Goal: Task Accomplishment & Management: Complete application form

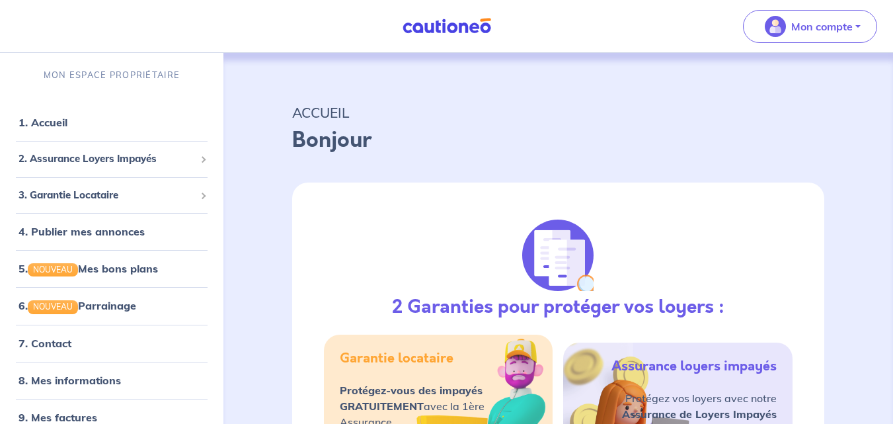
select select "FR"
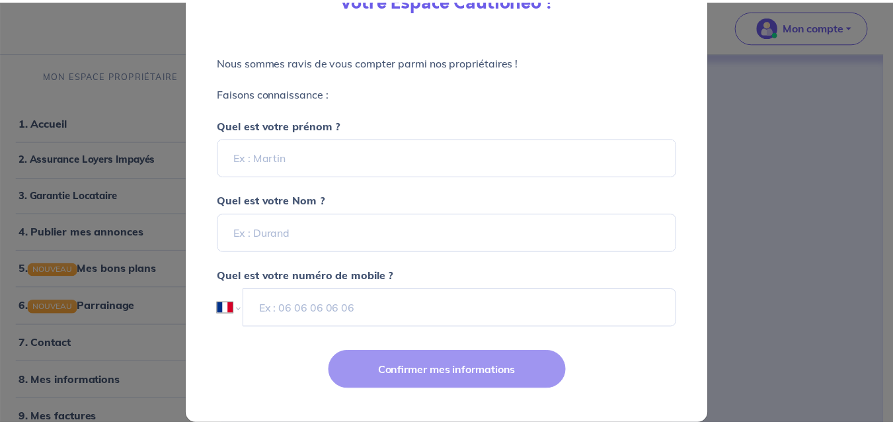
scroll to position [132, 0]
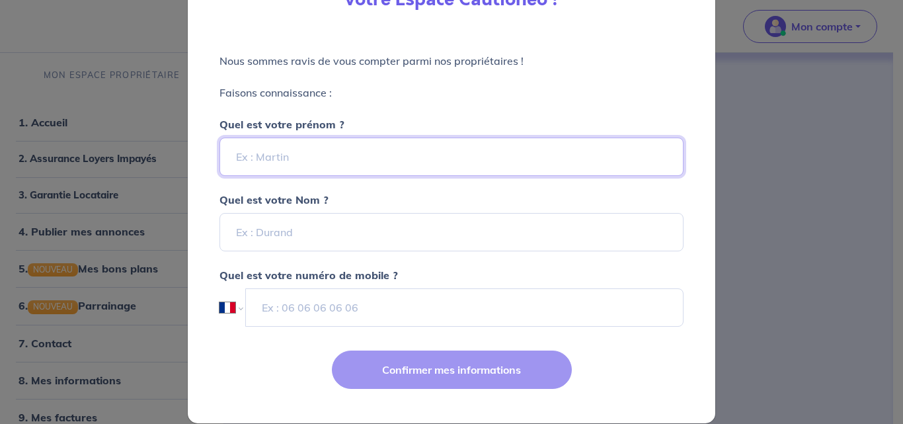
click at [308, 157] on input "Quel est votre prénom ?" at bounding box center [451, 156] width 464 height 38
type input "[PERSON_NAME]"
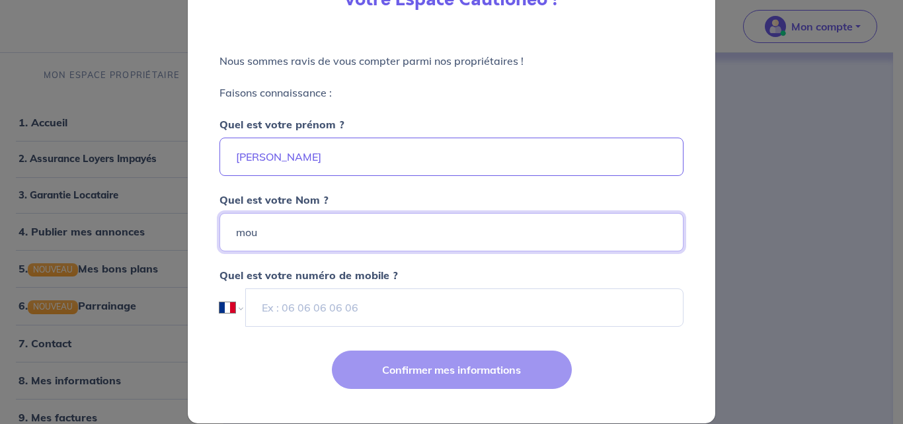
type input "mou"
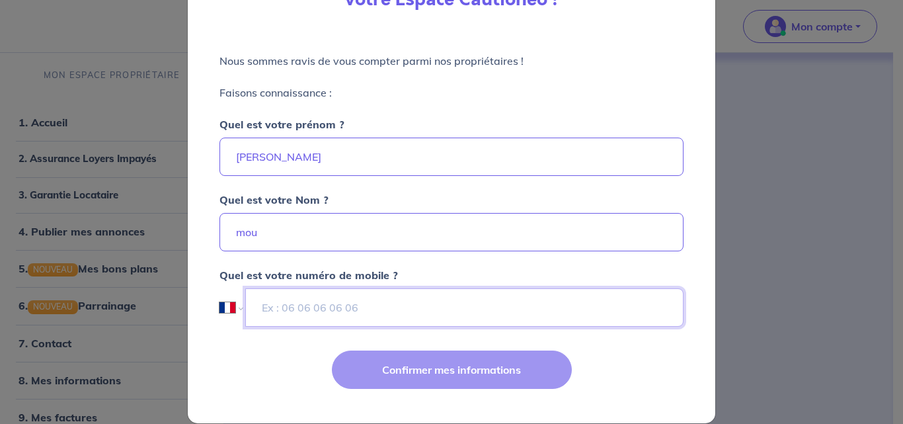
click at [303, 306] on input "tel" at bounding box center [464, 307] width 438 height 38
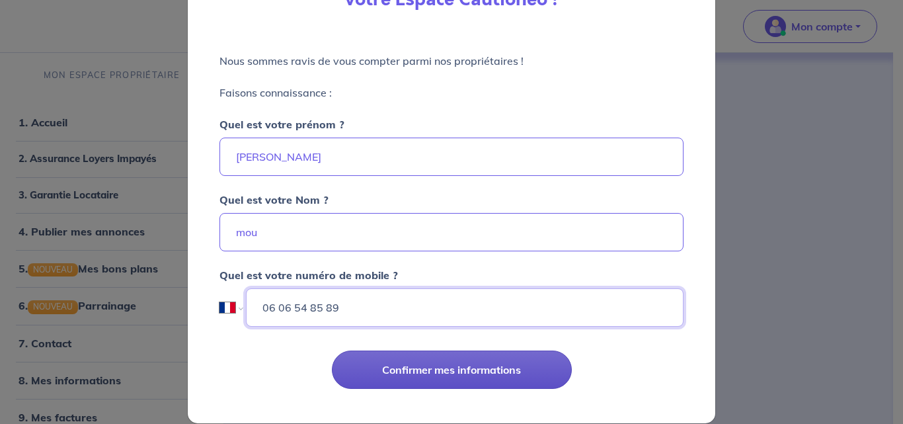
type input "06 06 54 85 89"
click at [448, 355] on button "Confirmer mes informations" at bounding box center [452, 369] width 240 height 38
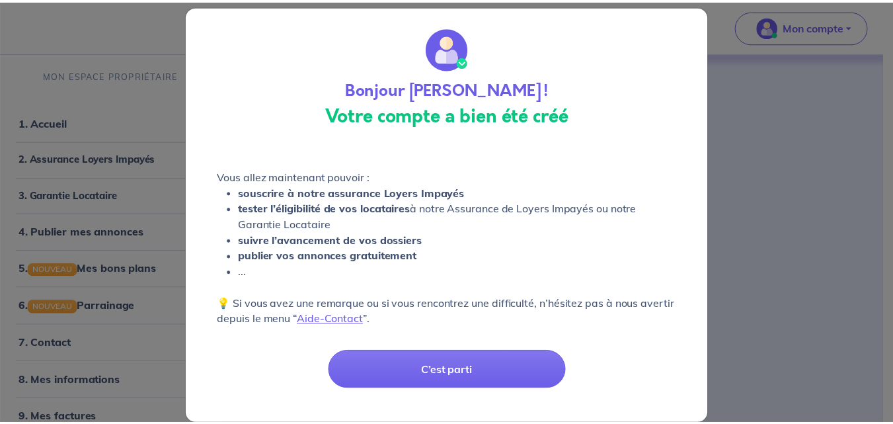
scroll to position [32, 0]
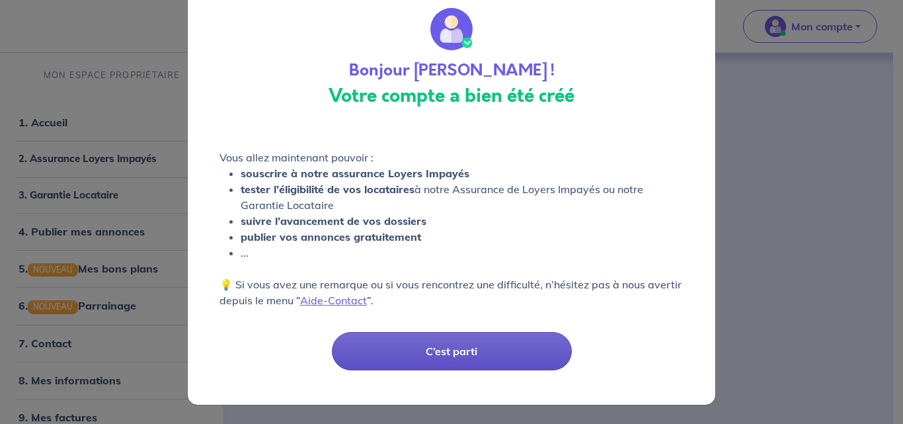
click at [459, 348] on button "C’est parti" at bounding box center [452, 351] width 240 height 38
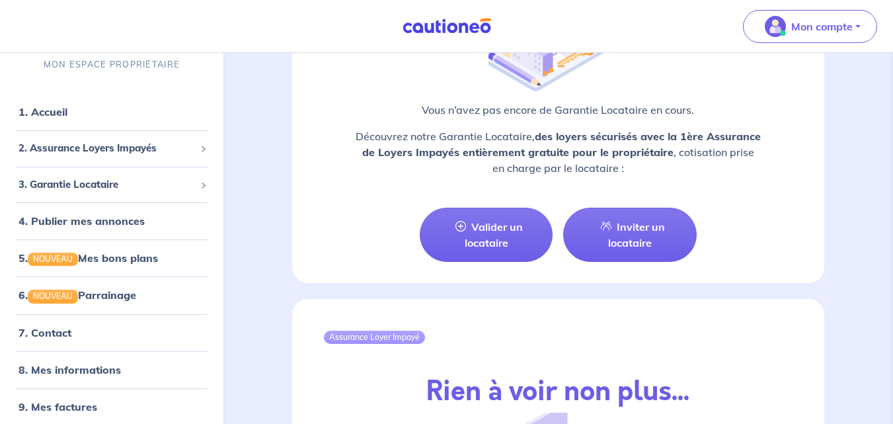
scroll to position [1454, 0]
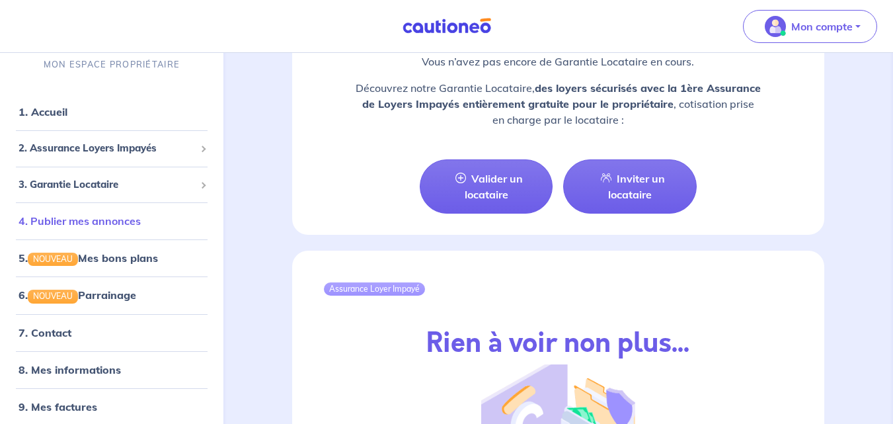
click at [93, 218] on link "4. Publier mes annonces" at bounding box center [80, 220] width 122 height 13
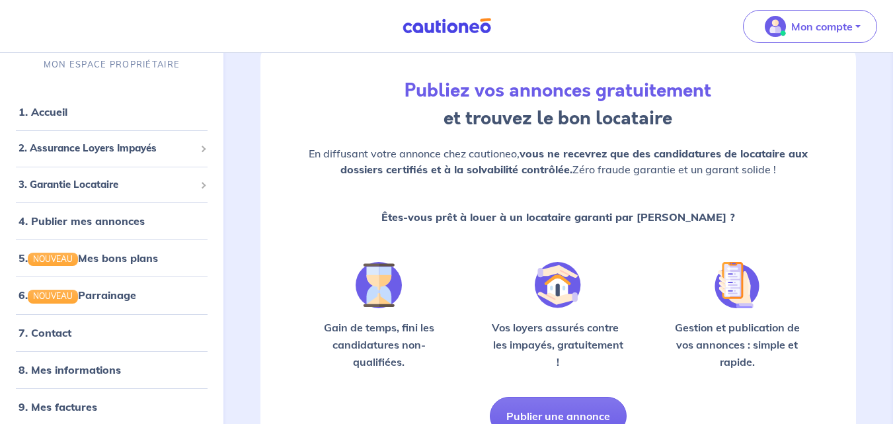
scroll to position [86, 0]
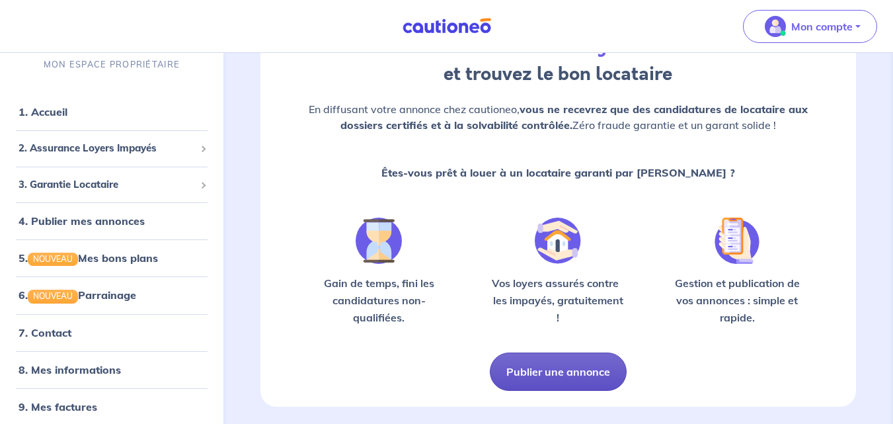
click at [556, 367] on button "Publier une annonce" at bounding box center [558, 371] width 137 height 38
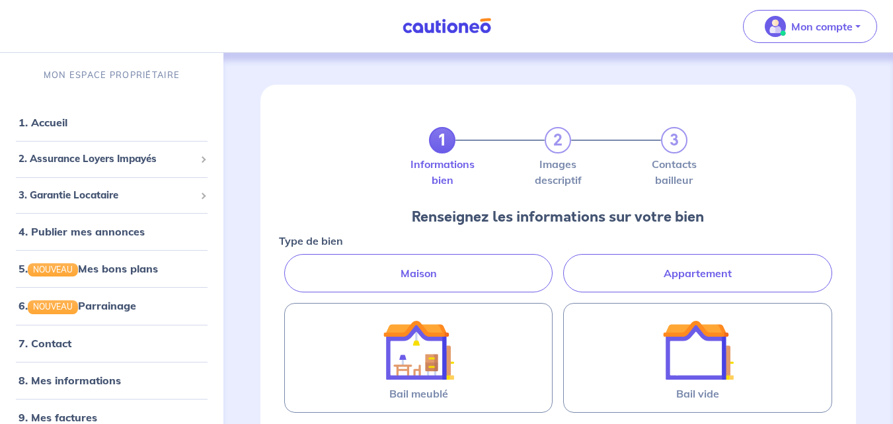
click at [731, 271] on label "Appartement" at bounding box center [697, 273] width 269 height 38
click at [287, 262] on input "Appartement" at bounding box center [283, 258] width 9 height 9
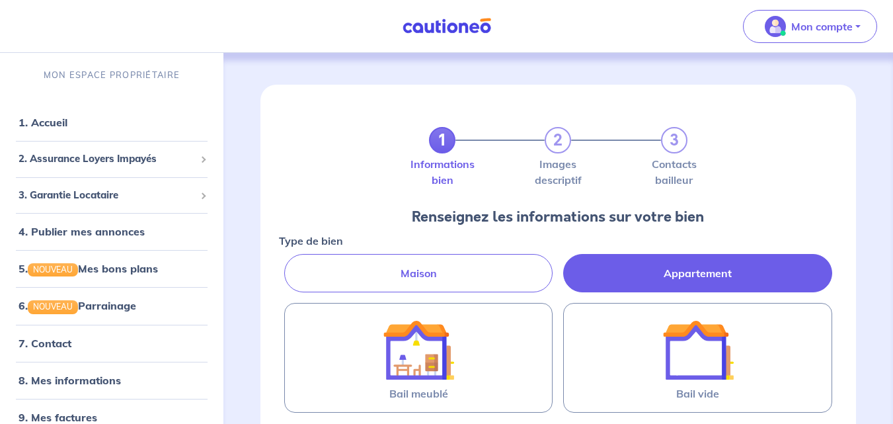
radio input "true"
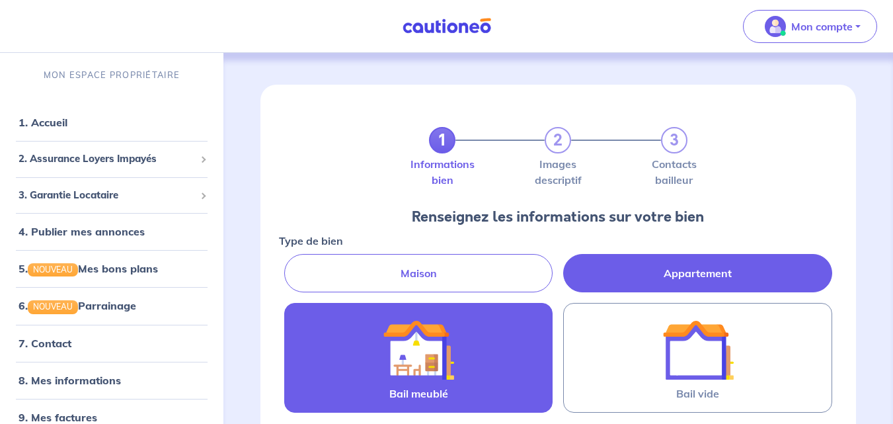
click at [461, 375] on label "Bail meublé" at bounding box center [418, 358] width 269 height 110
click at [0, 0] on input "Bail meublé" at bounding box center [0, 0] width 0 height 0
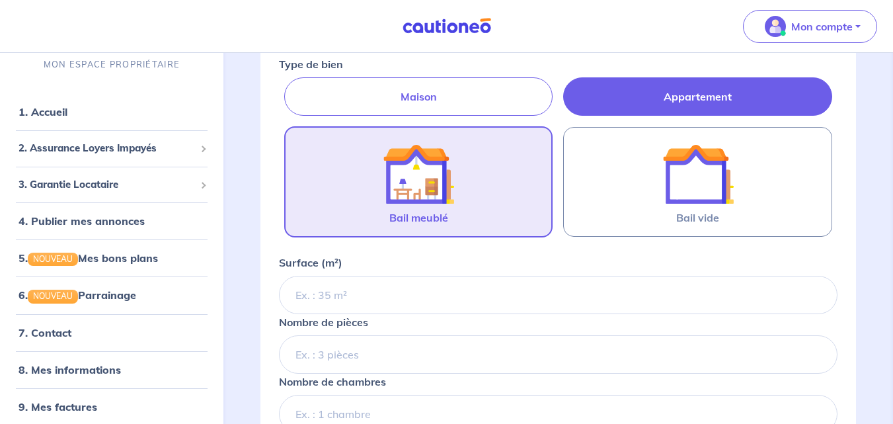
scroll to position [198, 0]
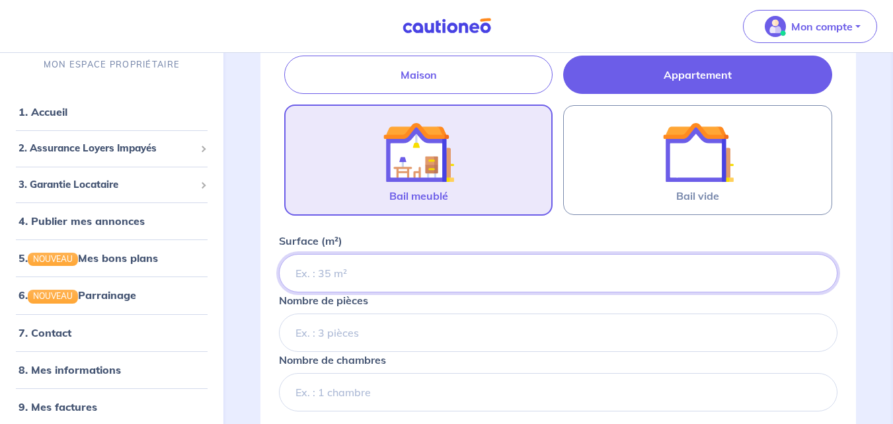
click at [424, 276] on input "Surface (m²)" at bounding box center [558, 273] width 558 height 38
type input "23"
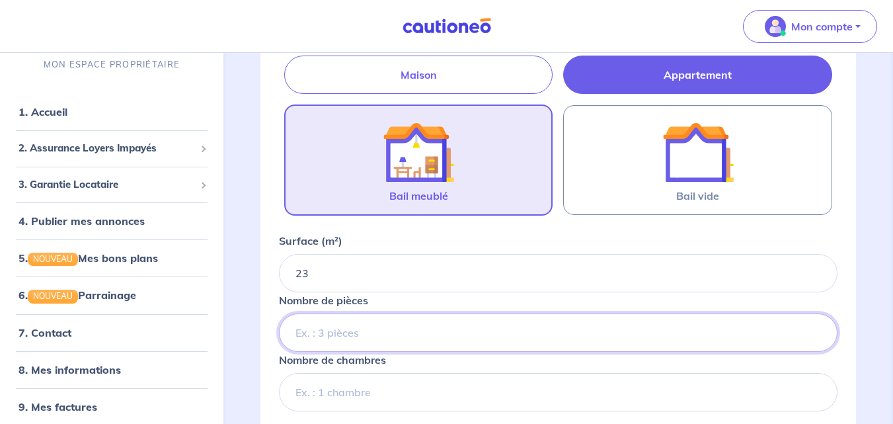
click at [366, 334] on input "Nombre de pièces" at bounding box center [558, 332] width 558 height 38
type input "1"
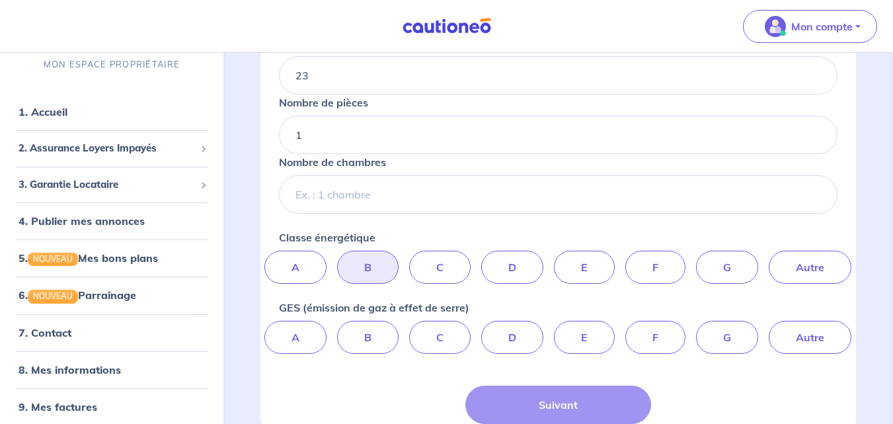
scroll to position [396, 0]
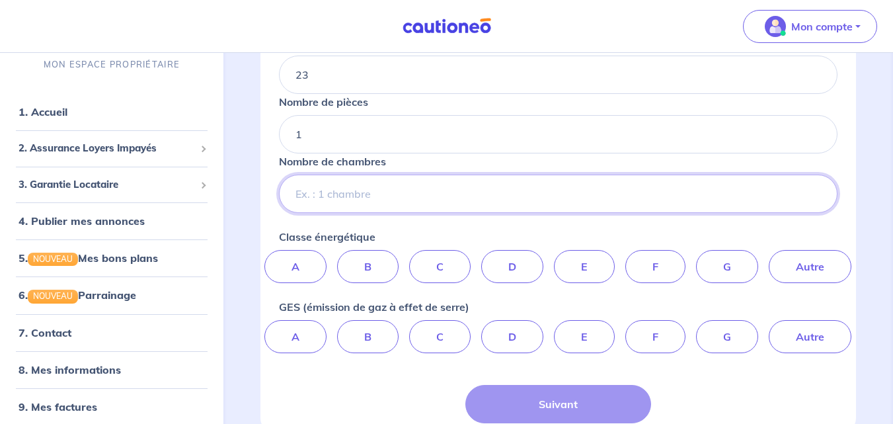
click at [355, 192] on input "Nombre de chambres" at bounding box center [558, 193] width 558 height 38
type input "1"
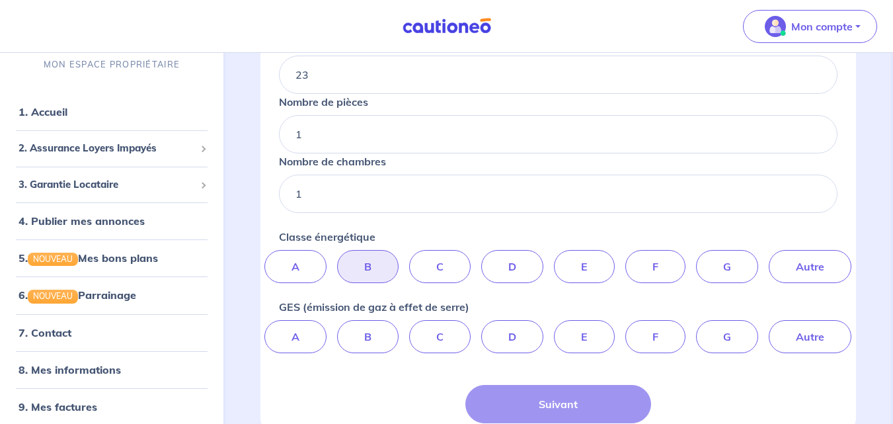
click at [365, 265] on label "B" at bounding box center [367, 266] width 61 height 33
click at [554, 258] on input "B" at bounding box center [558, 254] width 9 height 9
radio input "true"
click at [438, 266] on label "C" at bounding box center [439, 266] width 61 height 33
click at [554, 258] on input "C" at bounding box center [558, 254] width 9 height 9
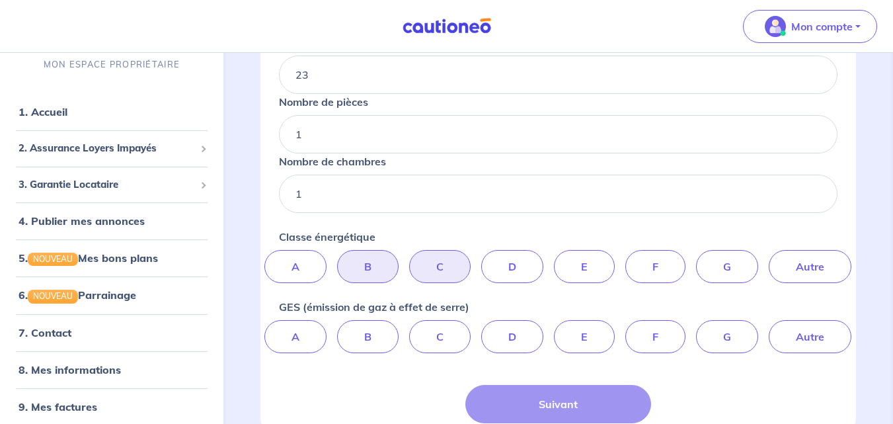
radio input "true"
click at [512, 334] on label "D" at bounding box center [512, 336] width 62 height 33
click at [554, 328] on input "D" at bounding box center [558, 324] width 9 height 9
radio input "true"
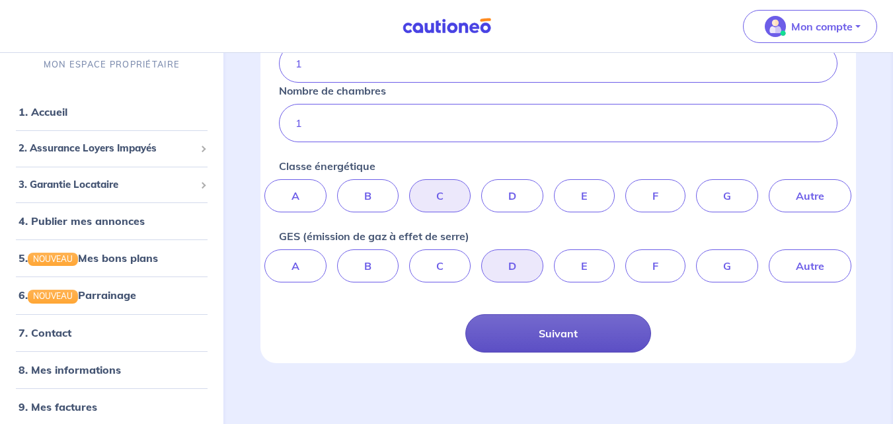
scroll to position [470, 0]
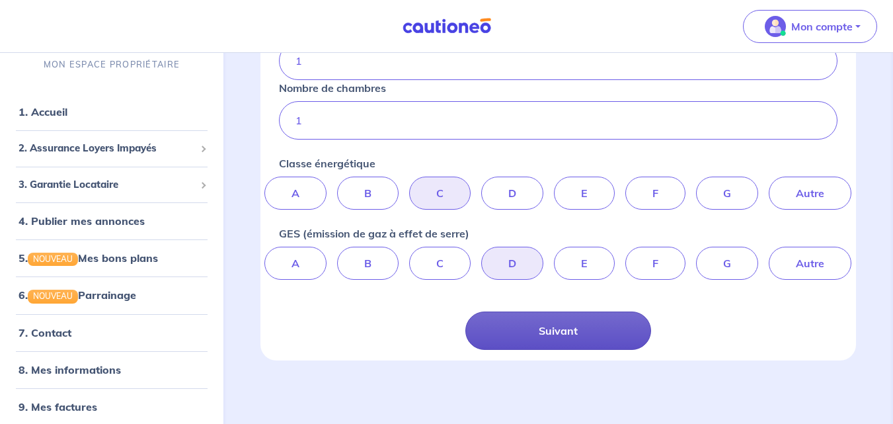
click at [535, 333] on button "Suivant" at bounding box center [558, 330] width 186 height 38
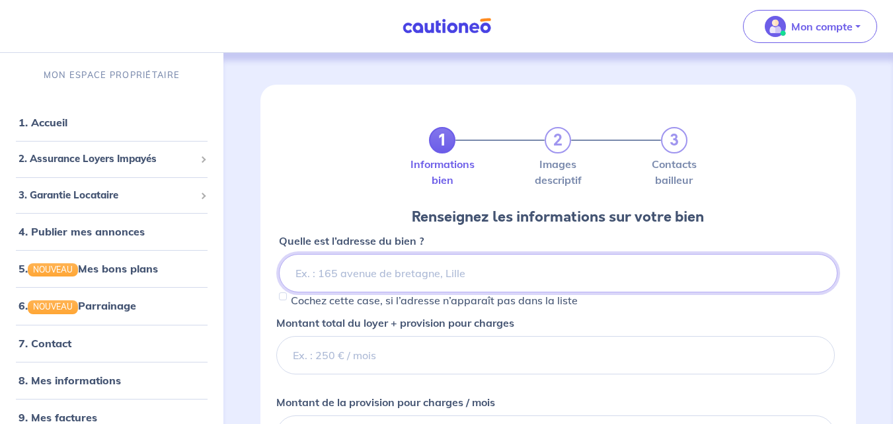
paste input "[STREET_ADDRESS]"
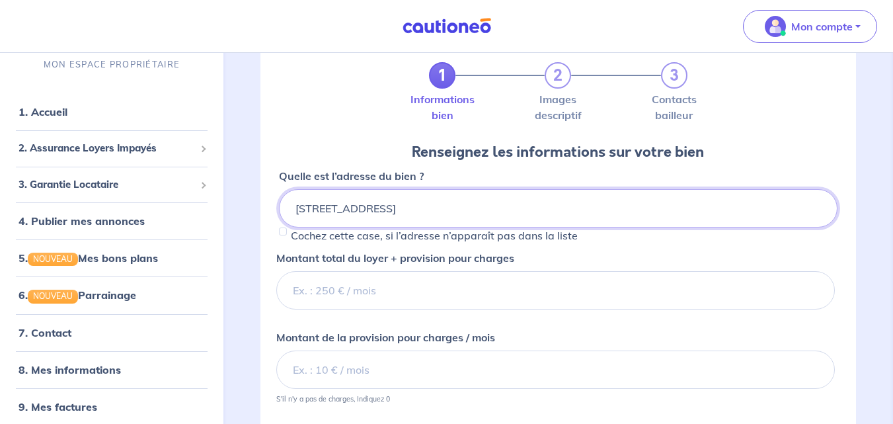
scroll to position [132, 0]
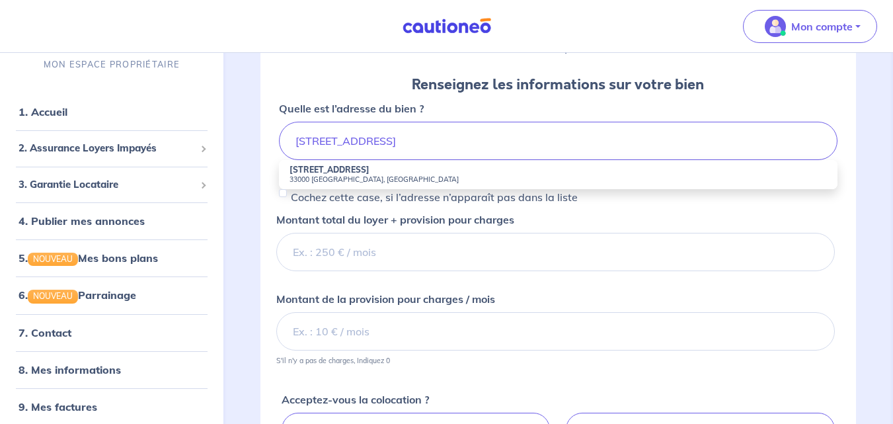
click at [314, 170] on strong "[STREET_ADDRESS]" at bounding box center [329, 170] width 80 height 10
type input "[STREET_ADDRESS]"
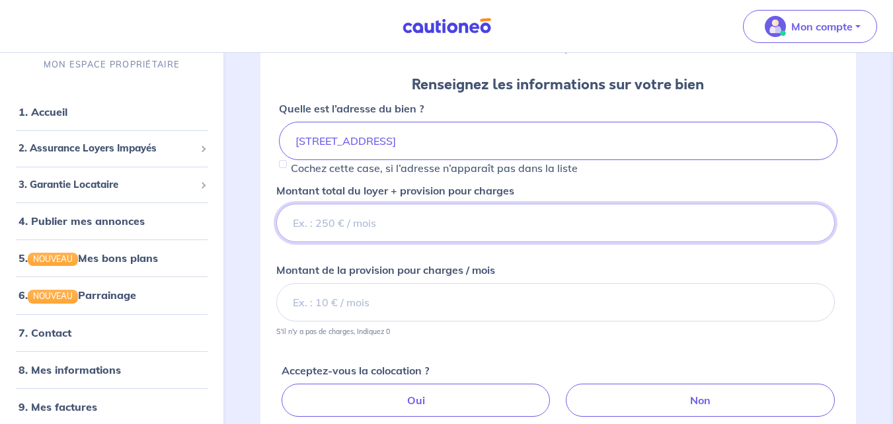
click at [352, 222] on input "Montant total du loyer + provision pour charges" at bounding box center [555, 223] width 558 height 38
type input "500"
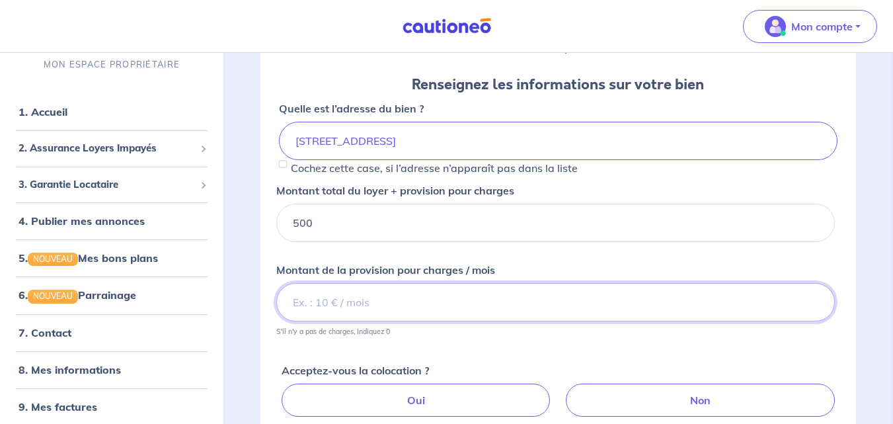
click at [356, 303] on input "Montant de la provision pour charges / mois" at bounding box center [555, 302] width 558 height 38
type input "20"
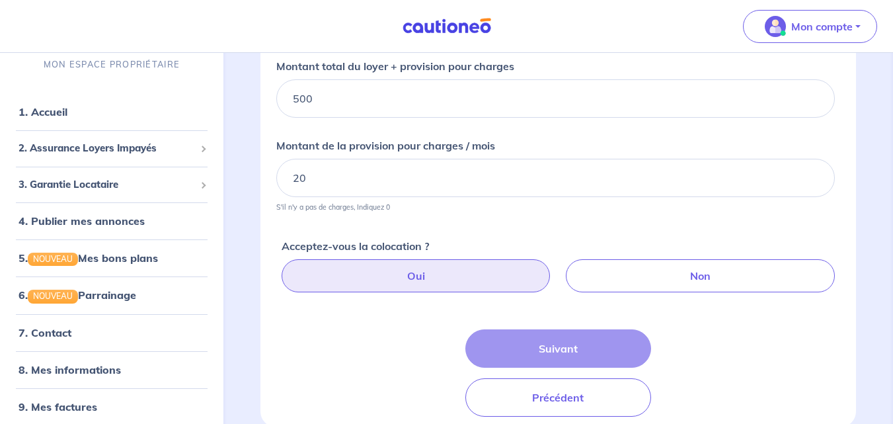
scroll to position [264, 0]
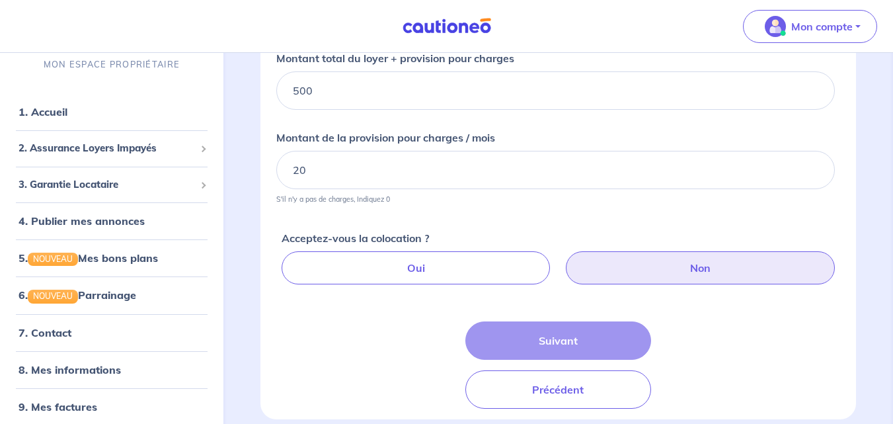
click at [705, 269] on label "Non" at bounding box center [700, 267] width 269 height 33
click at [565, 260] on input "Non" at bounding box center [560, 255] width 9 height 9
radio input "true"
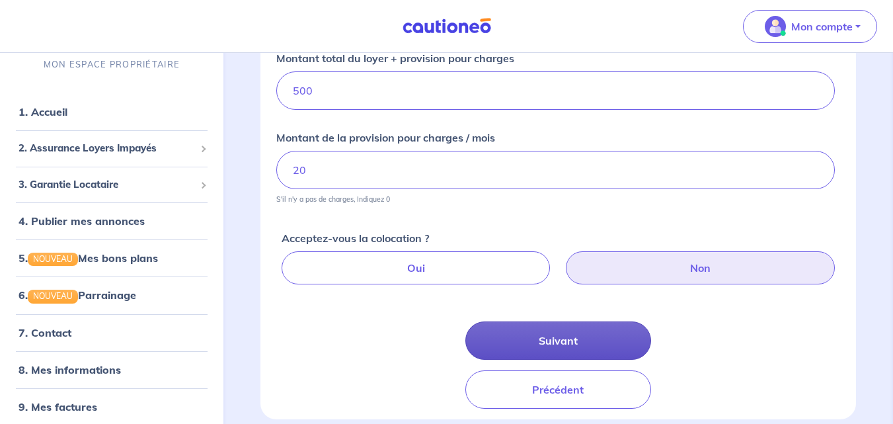
click at [565, 337] on button "Suivant" at bounding box center [558, 340] width 186 height 38
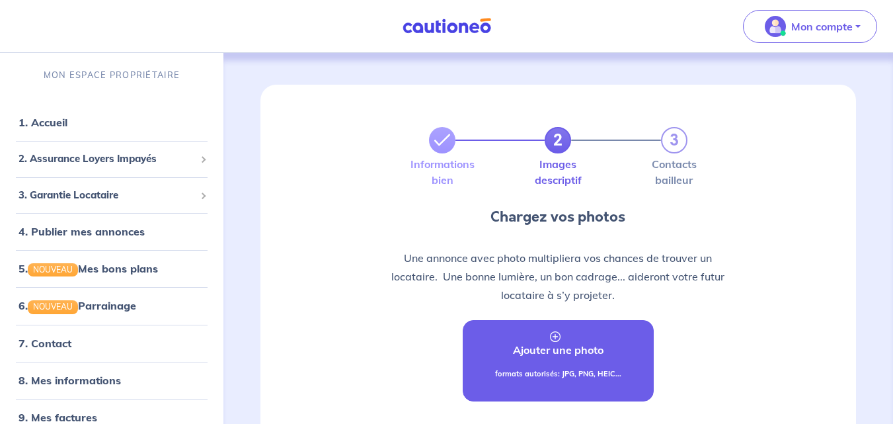
click at [550, 352] on p "Ajouter une photo" at bounding box center [558, 350] width 91 height 16
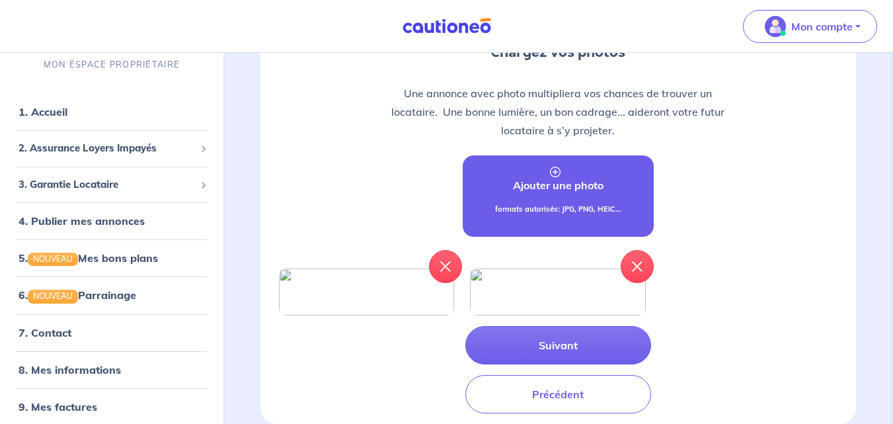
scroll to position [198, 0]
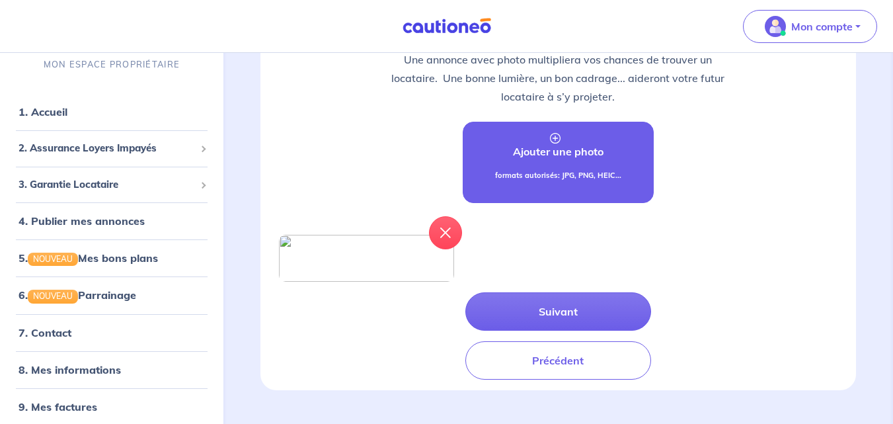
click at [560, 154] on p "Ajouter une photo" at bounding box center [558, 151] width 91 height 16
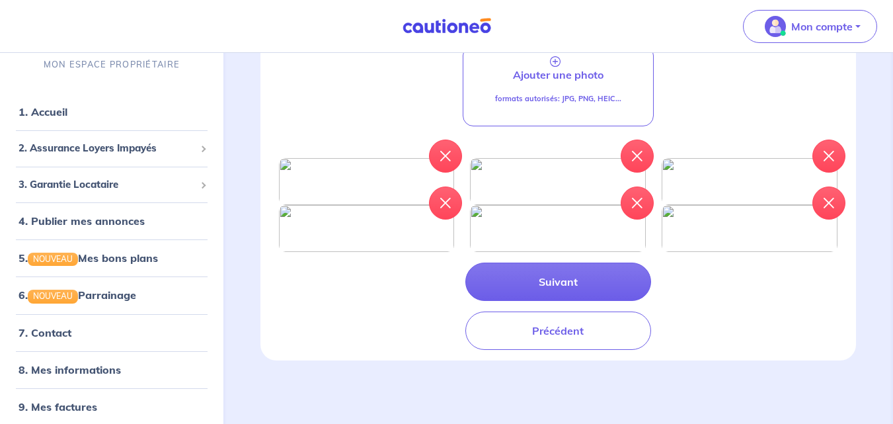
scroll to position [443, 0]
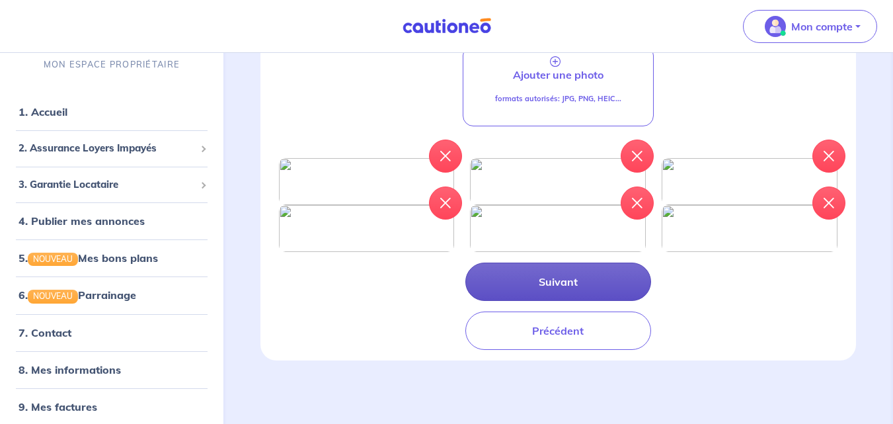
click at [567, 280] on button "Suivant" at bounding box center [558, 281] width 186 height 38
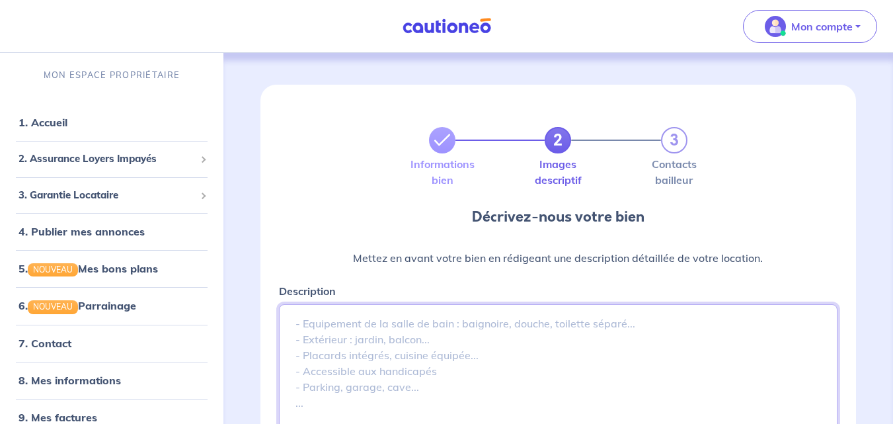
click at [540, 347] on textarea "Description" at bounding box center [558, 403] width 558 height 198
paste textarea "A louer bel appartement meublé pour longue durée et libre immédiatement, quarti…"
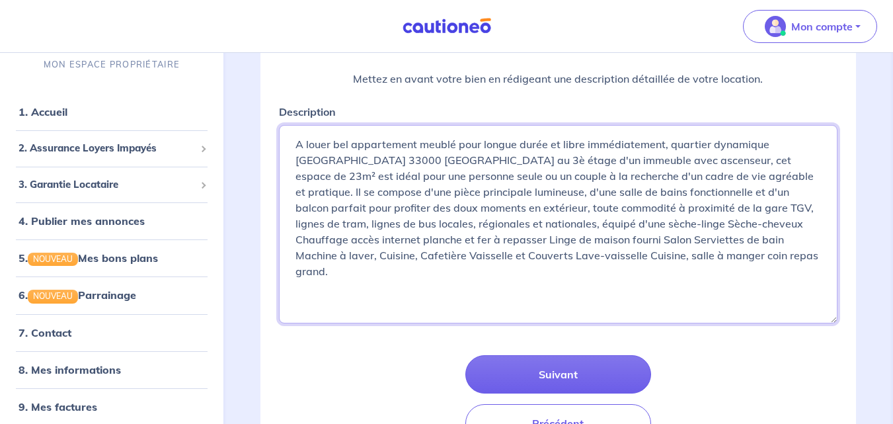
scroll to position [272, 0]
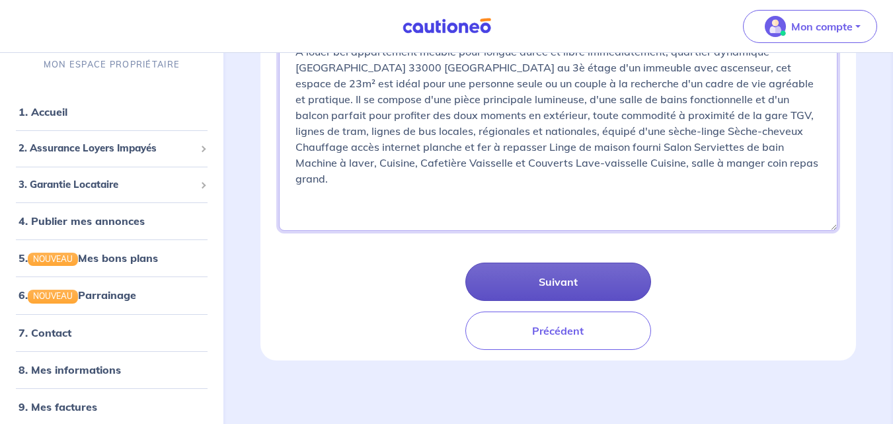
type textarea "A louer bel appartement meublé pour longue durée et libre immédiatement, quarti…"
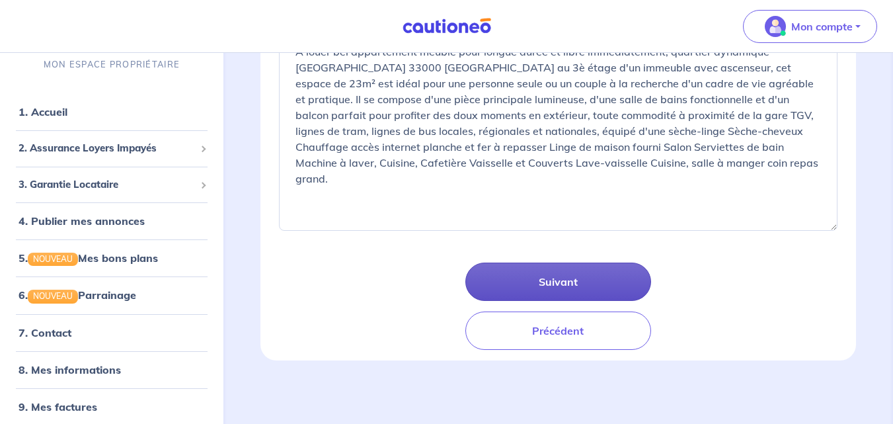
click at [560, 276] on button "Suivant" at bounding box center [558, 281] width 186 height 38
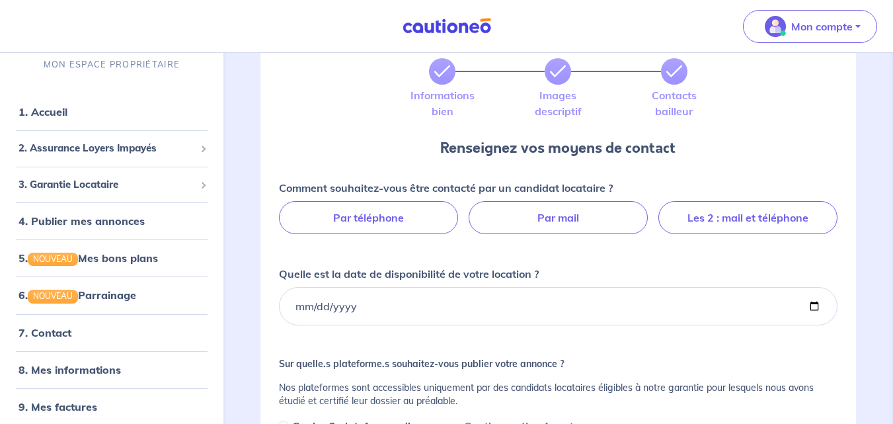
scroll to position [132, 0]
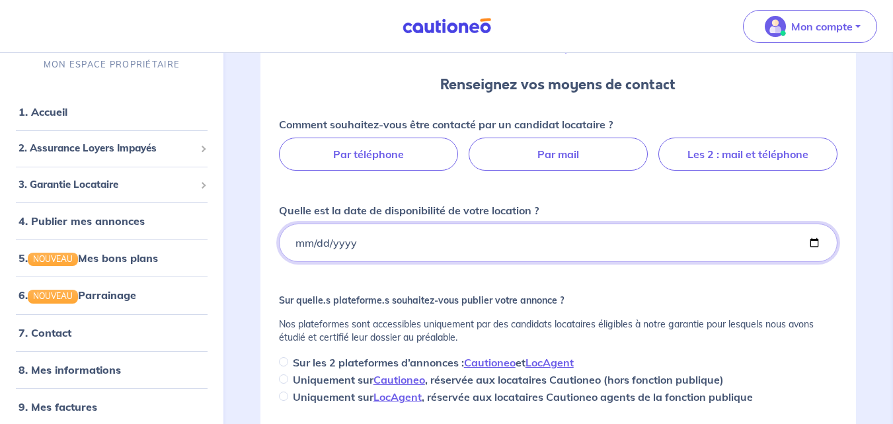
click at [811, 243] on input "Quelle est la date de disponibilité de votre location ?" at bounding box center [558, 242] width 558 height 38
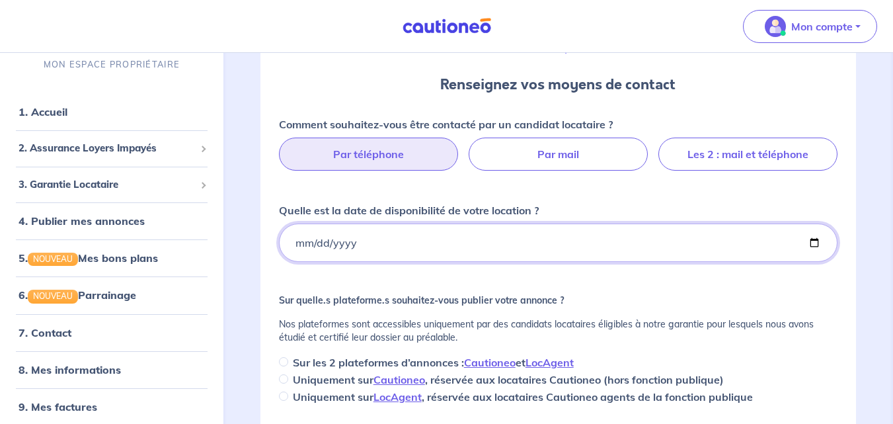
type input "[DATE]"
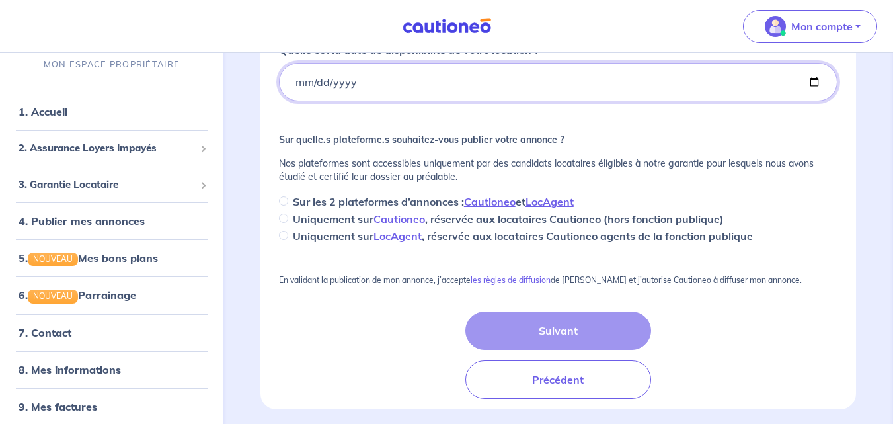
scroll to position [330, 0]
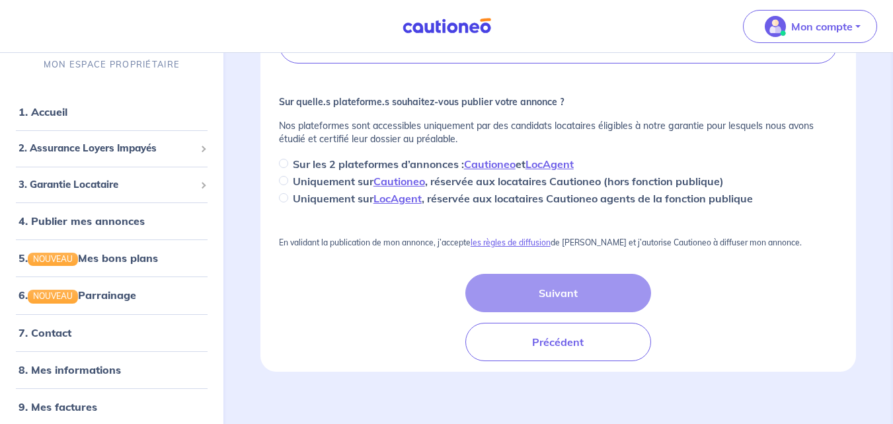
click at [331, 164] on p "Sur les 2 plateformes d’annonces : Cautioneo et LocAgent" at bounding box center [433, 164] width 281 height 16
click at [288, 164] on input "Sur les 2 plateformes d’annonces : Cautioneo et LocAgent" at bounding box center [283, 163] width 9 height 9
radio input "true"
click at [542, 293] on div "Suivant Précédent" at bounding box center [558, 317] width 186 height 87
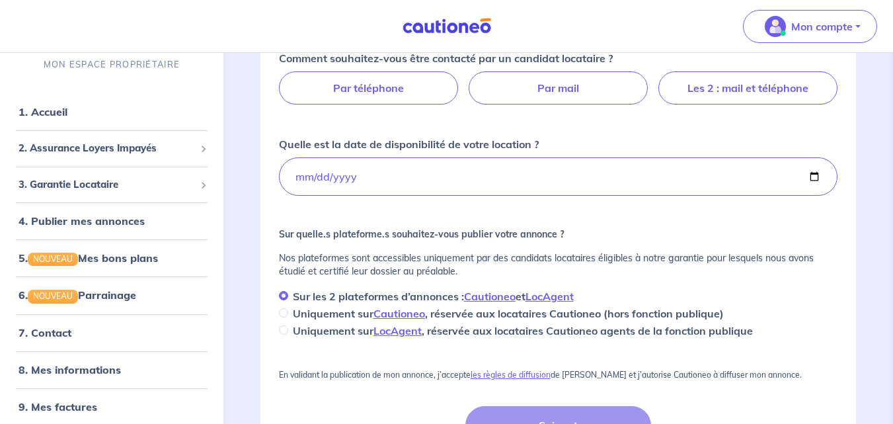
scroll to position [132, 0]
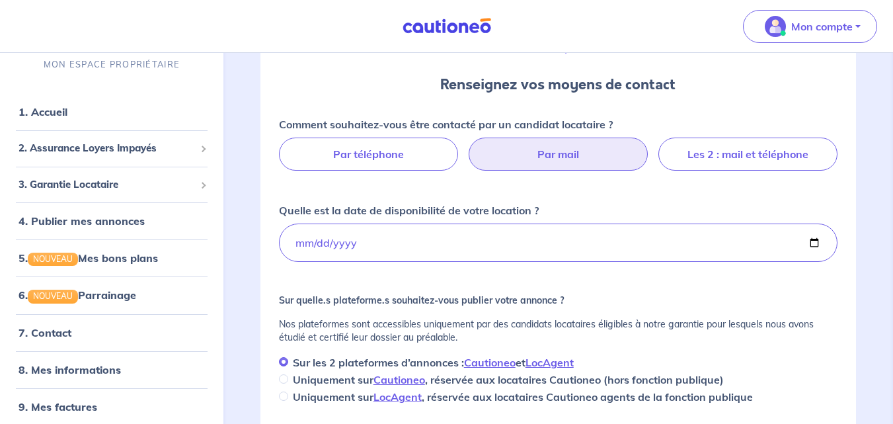
click at [553, 155] on label "Par mail" at bounding box center [558, 153] width 179 height 33
click at [554, 146] on input "Par mail" at bounding box center [558, 141] width 9 height 9
radio input "true"
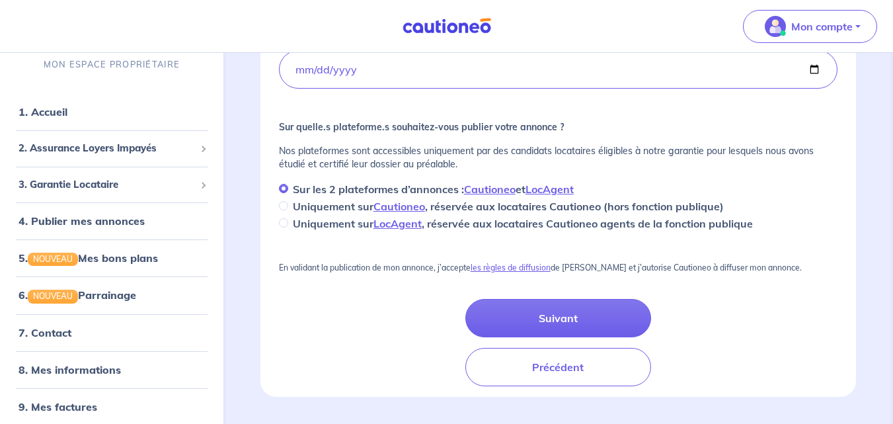
scroll to position [433, 0]
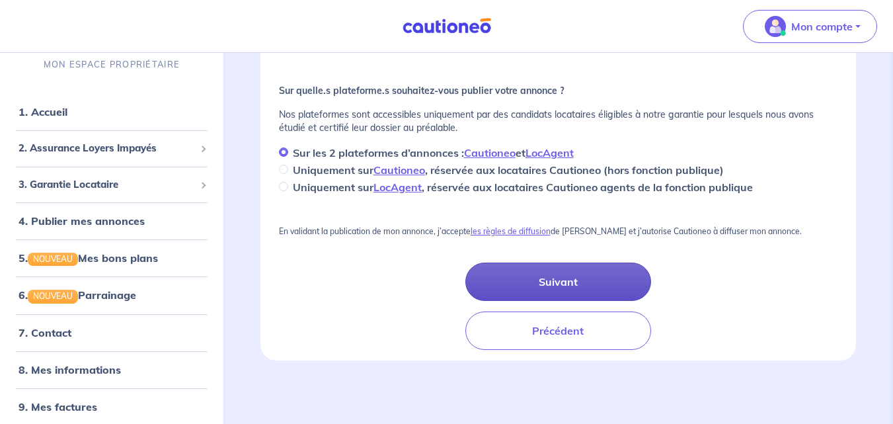
click at [554, 279] on button "Suivant" at bounding box center [558, 281] width 186 height 38
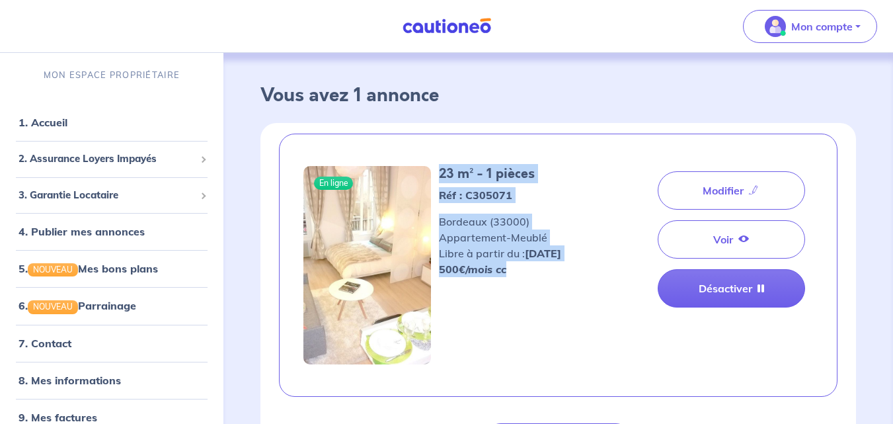
drag, startPoint x: 440, startPoint y: 169, endPoint x: 520, endPoint y: 278, distance: 135.2
click at [520, 278] on div "23 m² - 1 pièces Réf : C305071 Bordeaux (33000) Appartement - Meublé Libre à pa…" at bounding box center [516, 265] width 170 height 198
click at [519, 283] on div "23 m² - 1 pièces Réf : C305071 Bordeaux (33000) Appartement - Meublé Libre à pa…" at bounding box center [516, 265] width 170 height 198
drag, startPoint x: 507, startPoint y: 269, endPoint x: 438, endPoint y: 170, distance: 120.6
click at [439, 170] on div "23 m² - 1 pièces Réf : C305071 Bordeaux (33000) Appartement - Meublé Libre à pa…" at bounding box center [516, 221] width 154 height 111
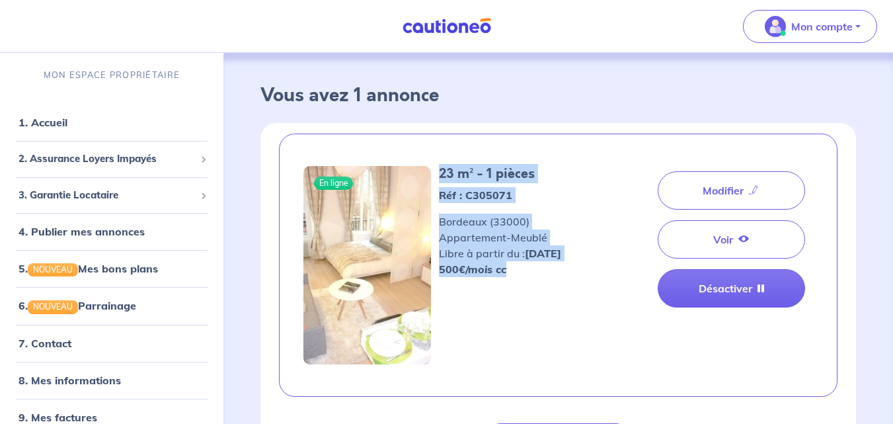
click at [468, 219] on span "Bordeaux (33000) Appartement - Meublé Libre à partir du : [DATE]" at bounding box center [516, 238] width 154 height 46
